Goal: Information Seeking & Learning: Learn about a topic

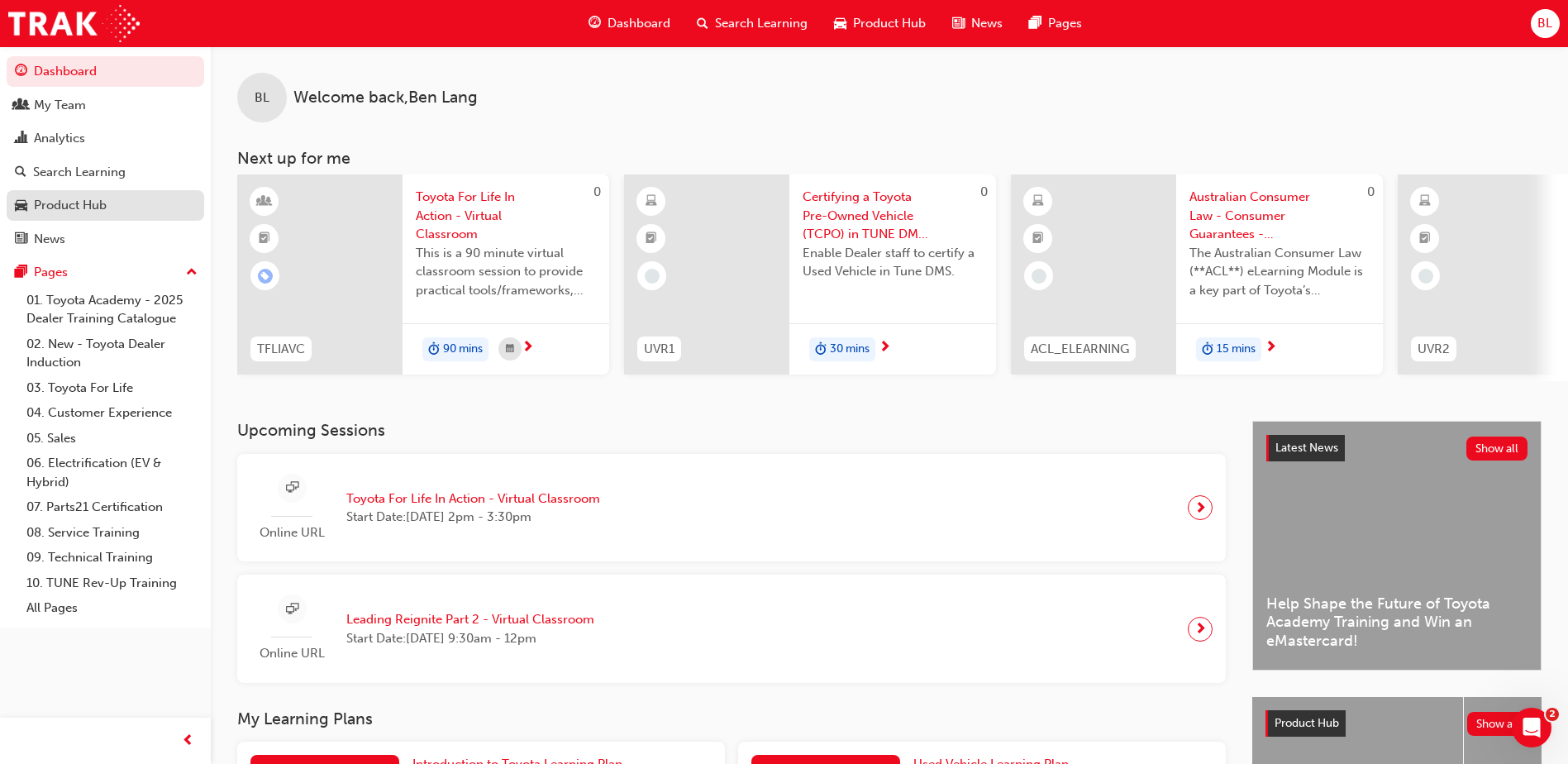
click at [58, 203] on div "Product Hub" at bounding box center [70, 205] width 72 height 19
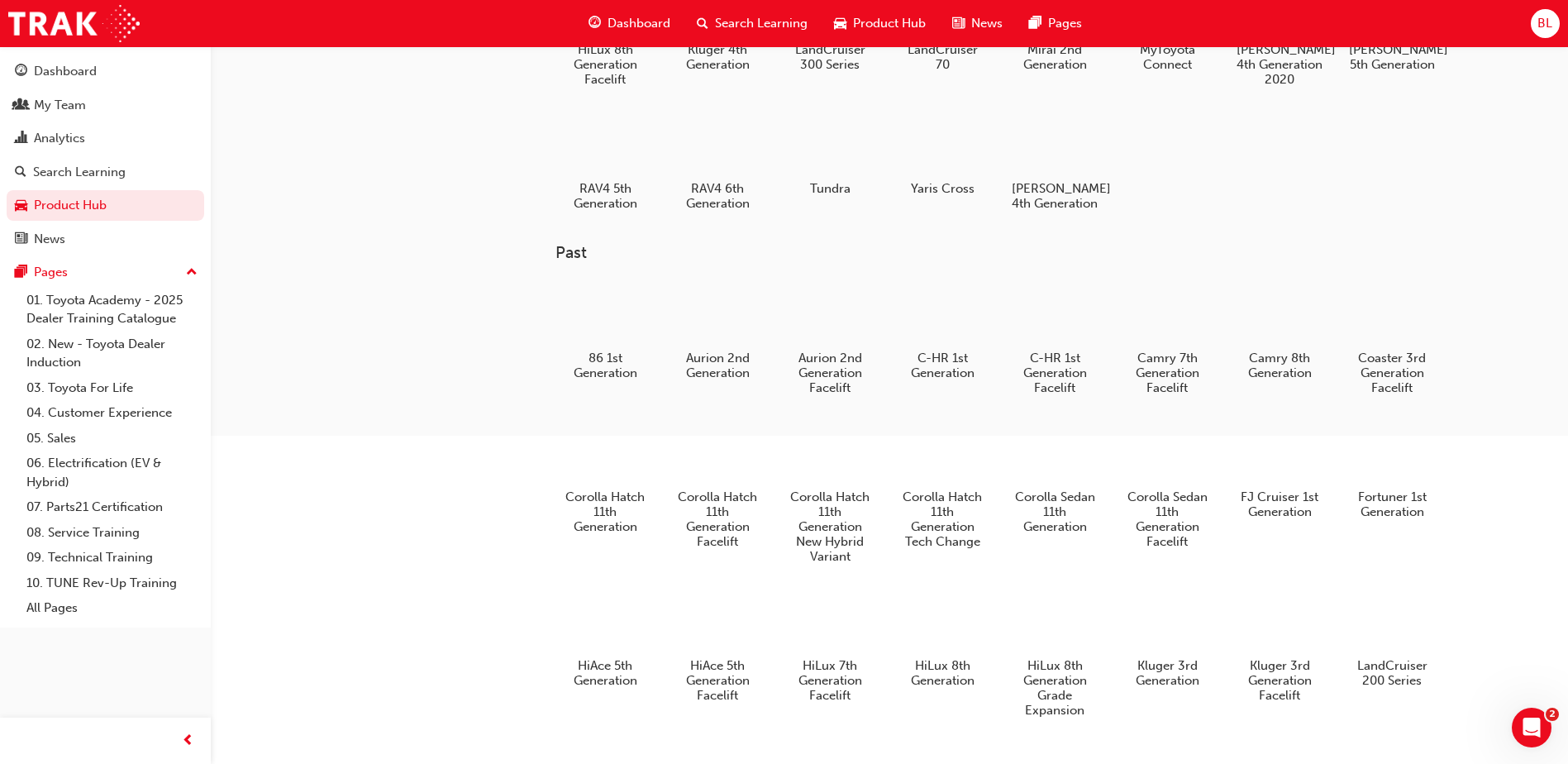
scroll to position [308, 0]
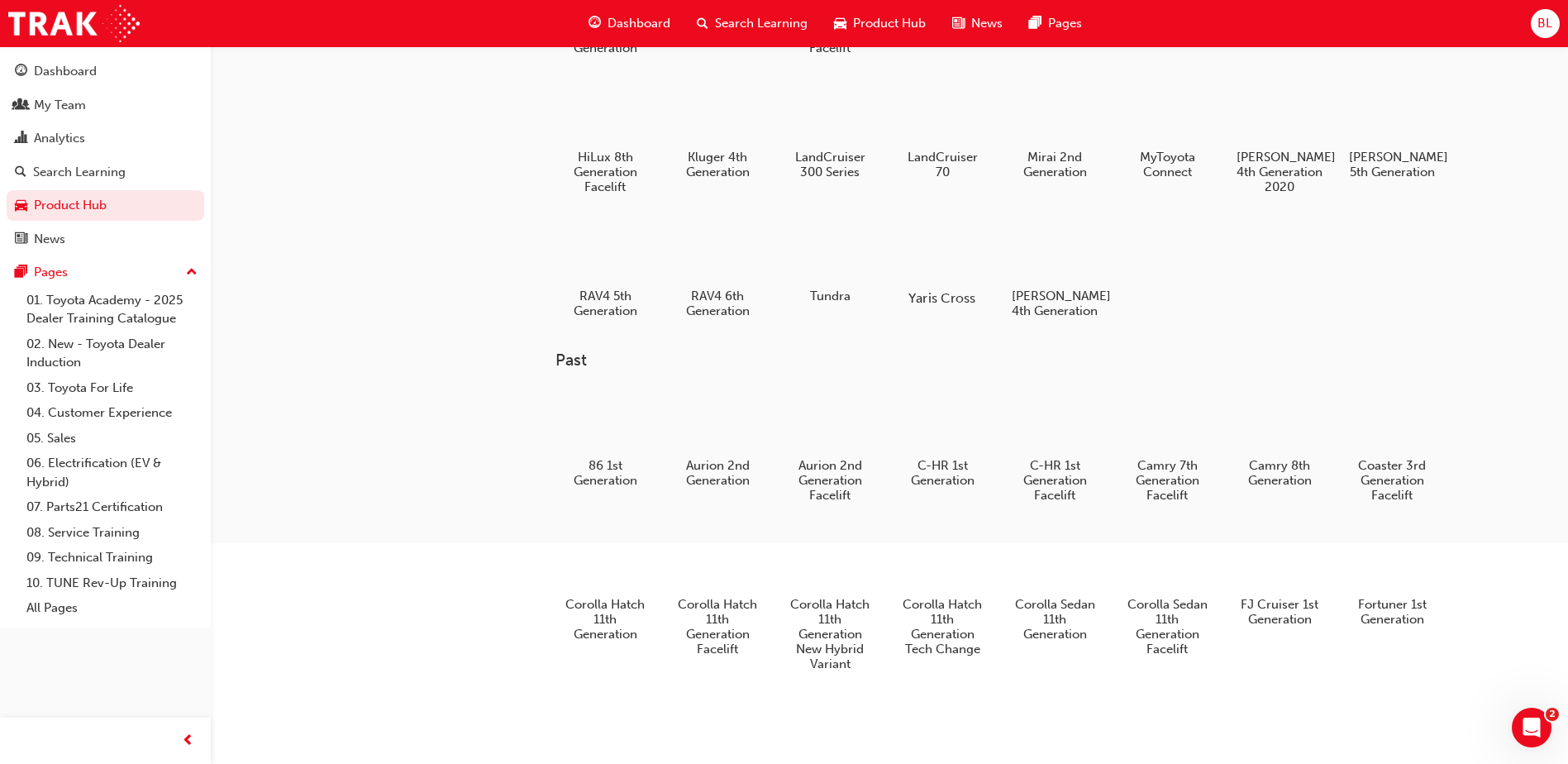
click at [944, 262] on div at bounding box center [942, 250] width 92 height 66
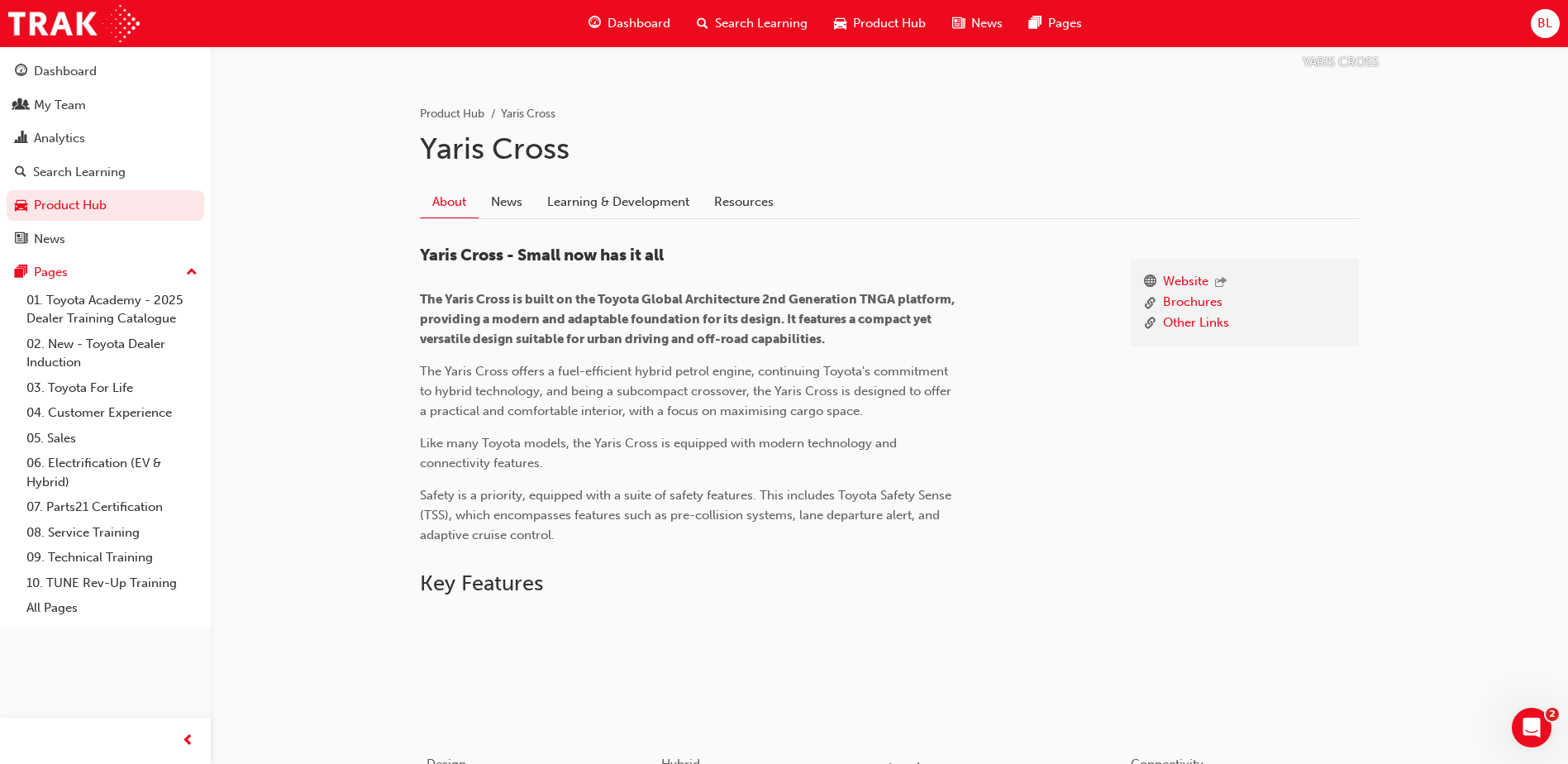
scroll to position [282, 0]
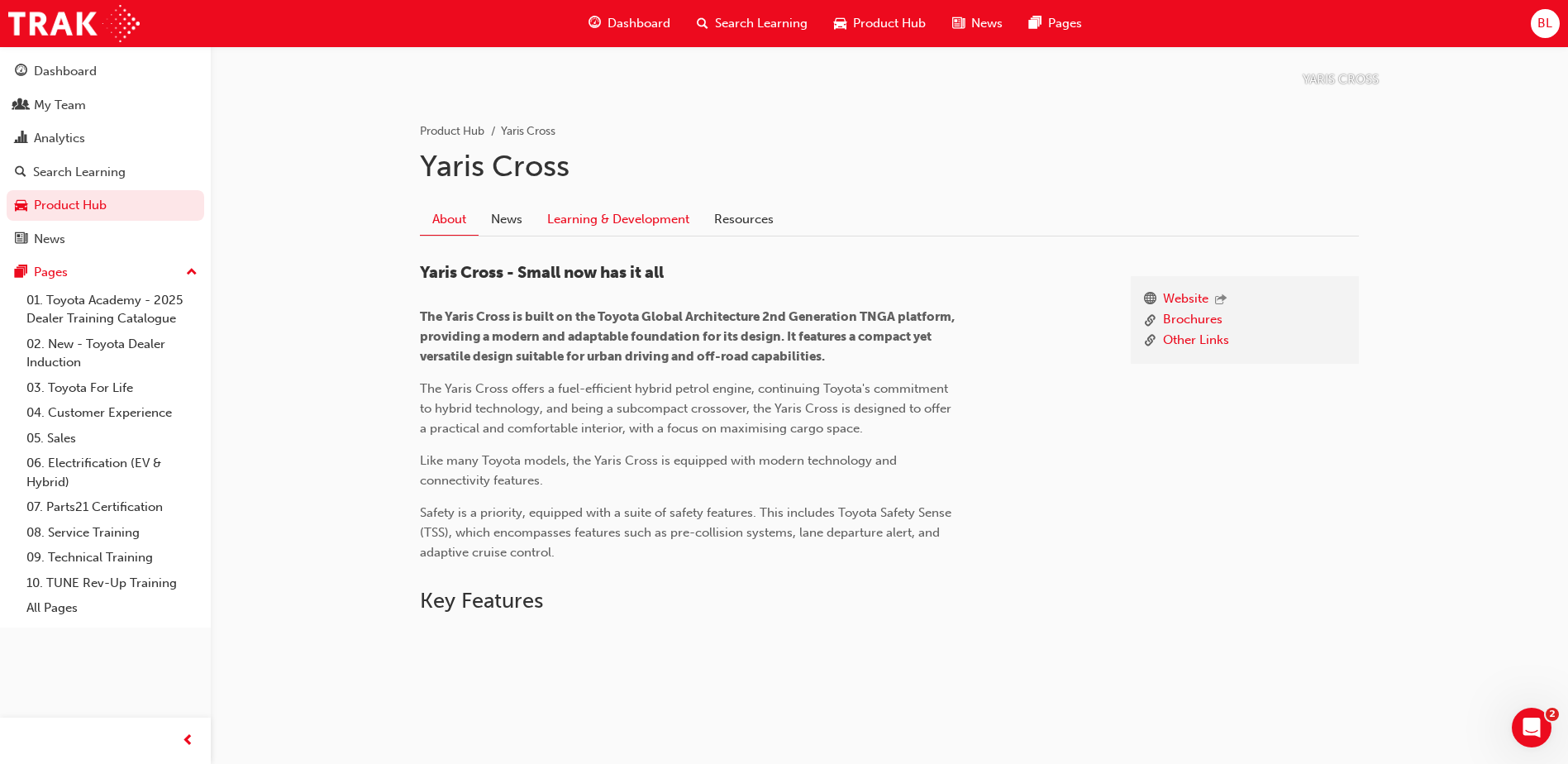
click at [629, 211] on link "Learning & Development" at bounding box center [618, 218] width 167 height 31
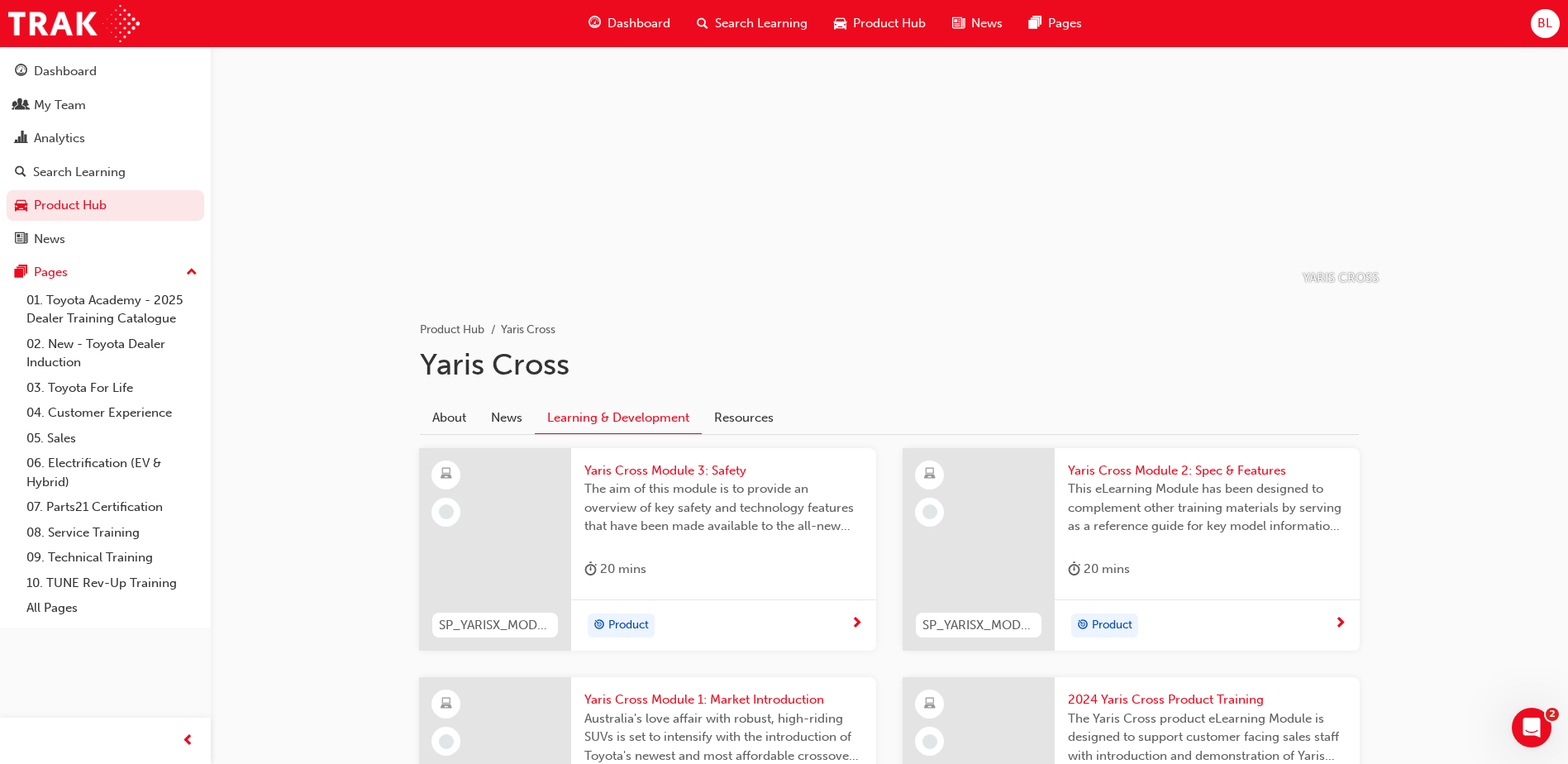
scroll to position [83, 0]
click at [739, 413] on link "Resources" at bounding box center [744, 417] width 85 height 31
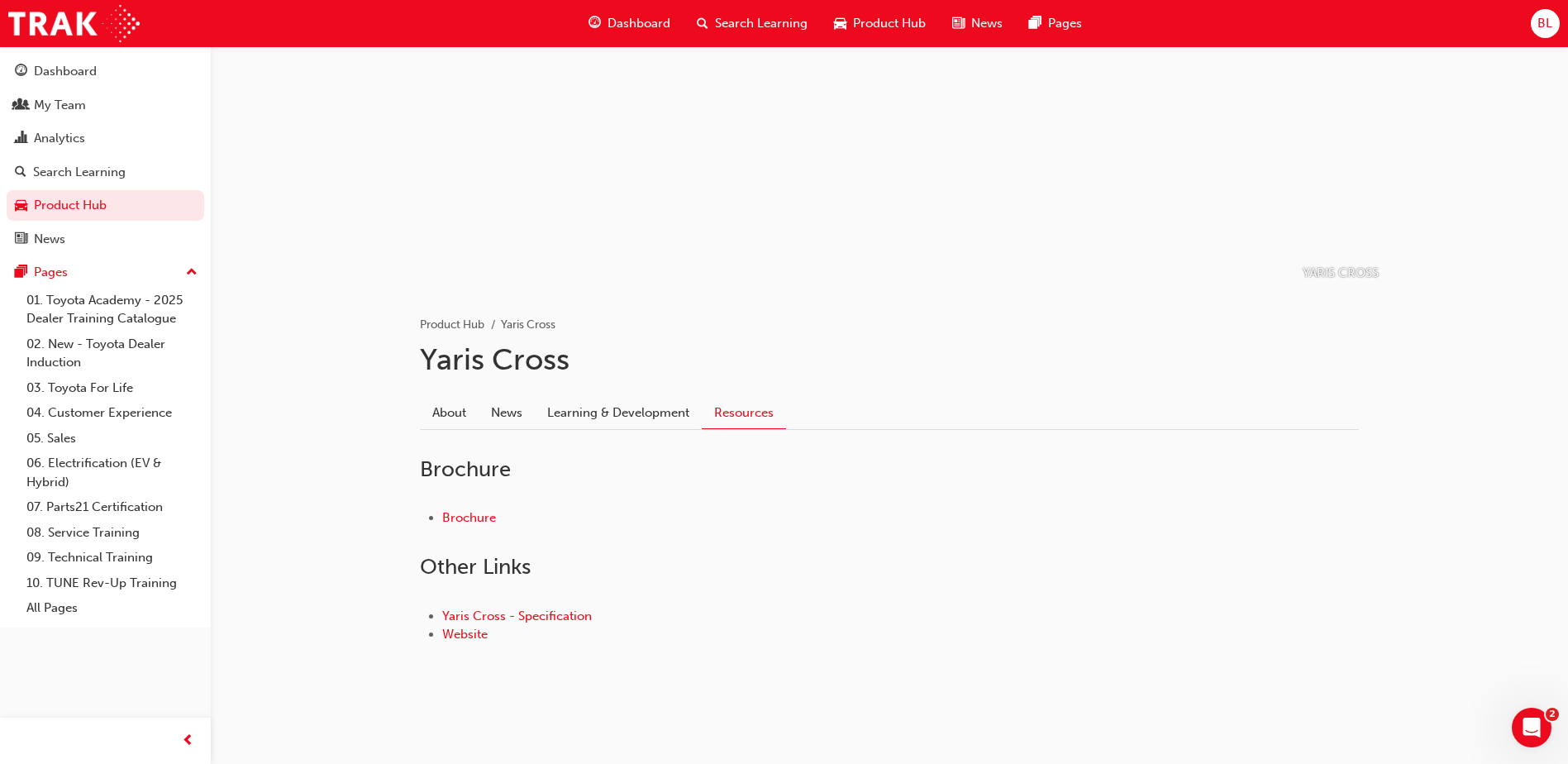
scroll to position [89, 0]
click at [539, 614] on link "Yaris Cross - Specification" at bounding box center [517, 616] width 149 height 15
